Goal: Information Seeking & Learning: Learn about a topic

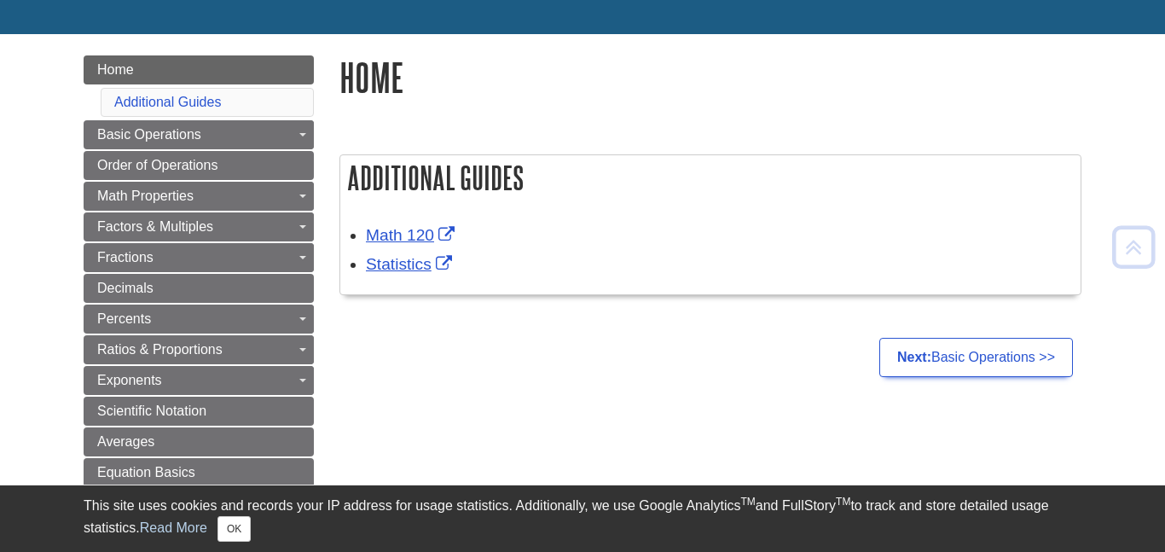
scroll to position [156, 0]
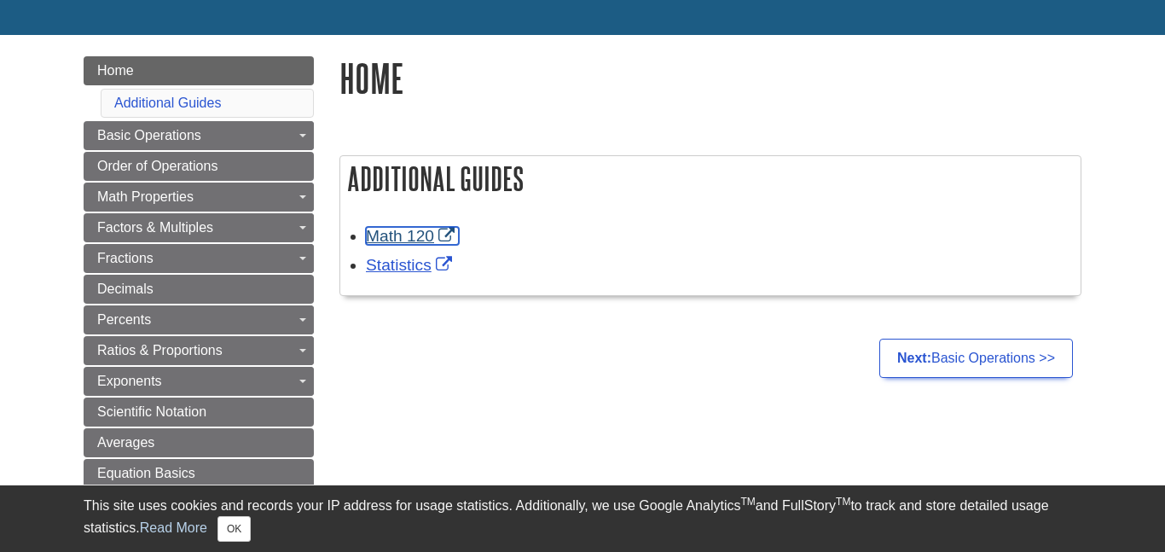
click at [384, 242] on link "Math 120" at bounding box center [412, 236] width 93 height 18
